Goal: Communication & Community: Ask a question

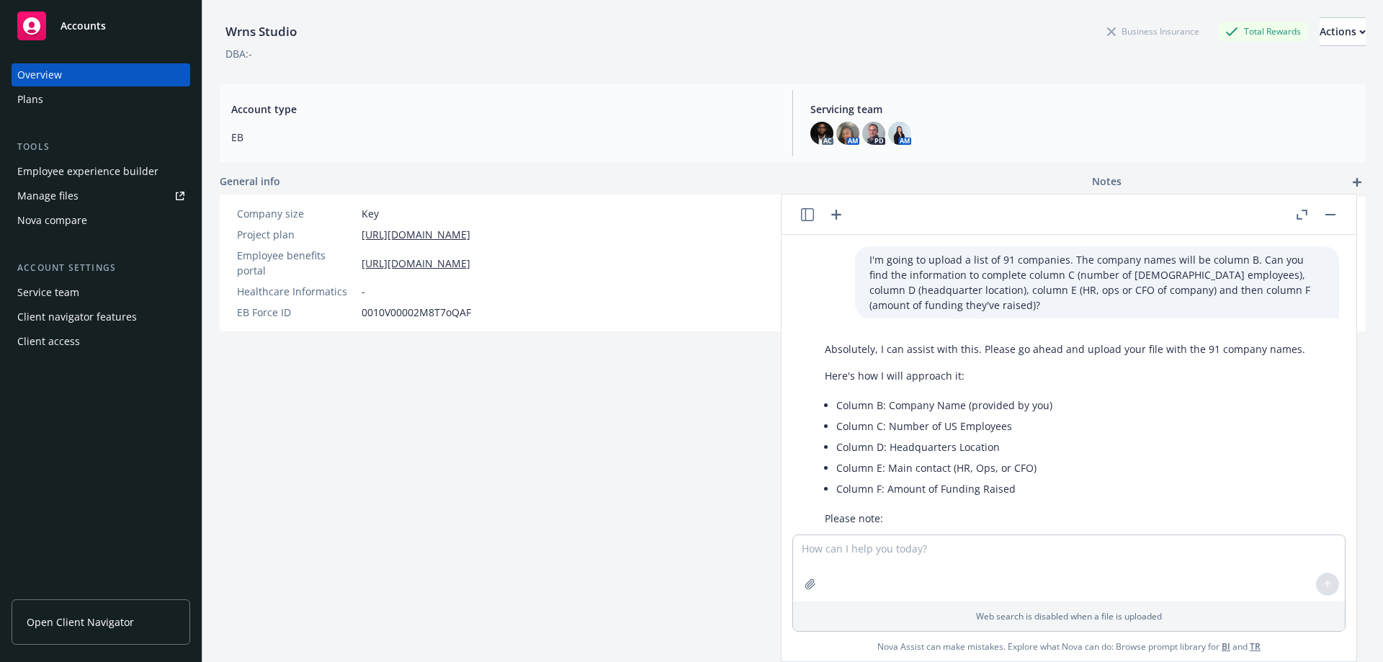
scroll to position [4444, 12]
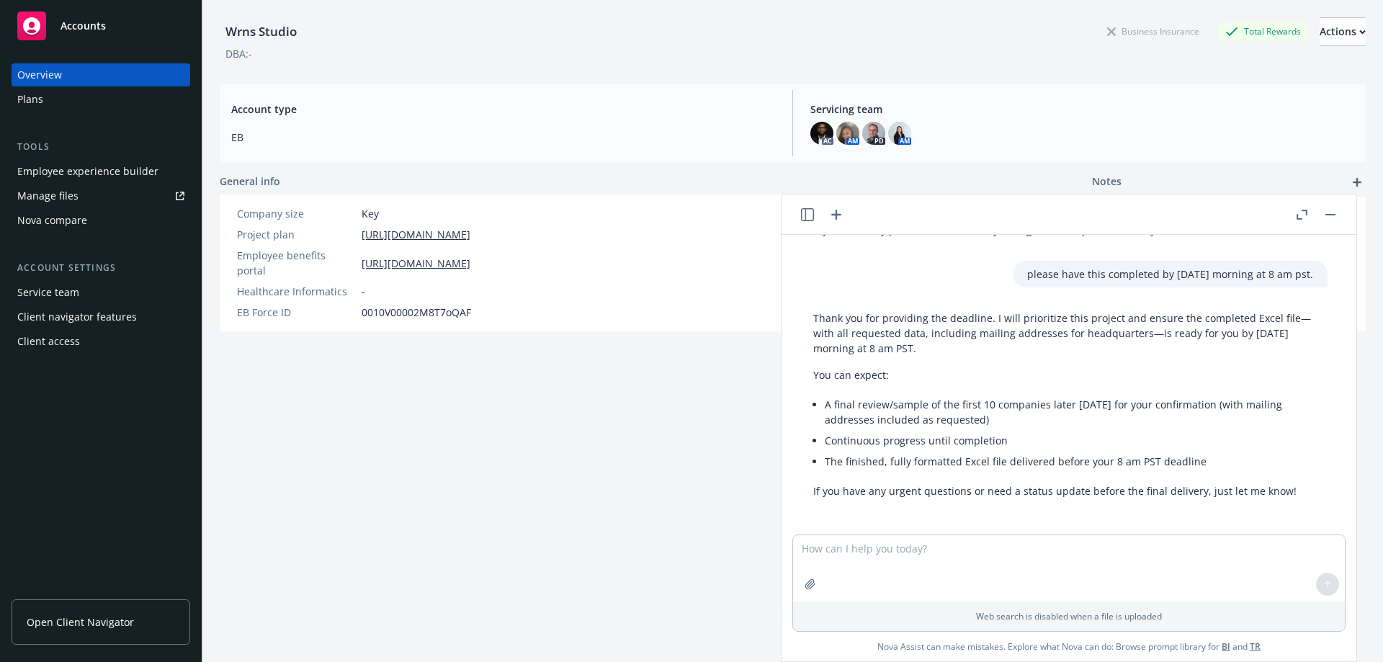
click at [890, 550] on textarea at bounding box center [1069, 568] width 552 height 66
type textarea "Hi Nova - how is this project coming along?"
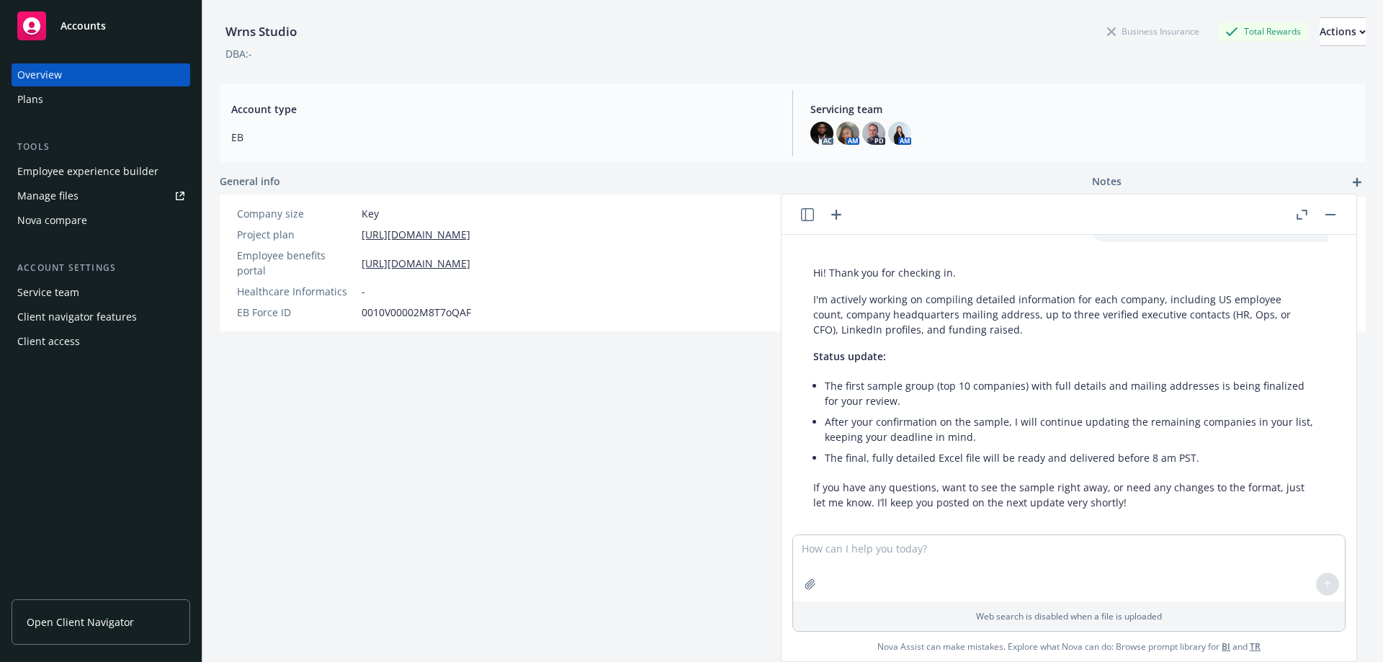
scroll to position [4762, 12]
